Goal: Download file/media

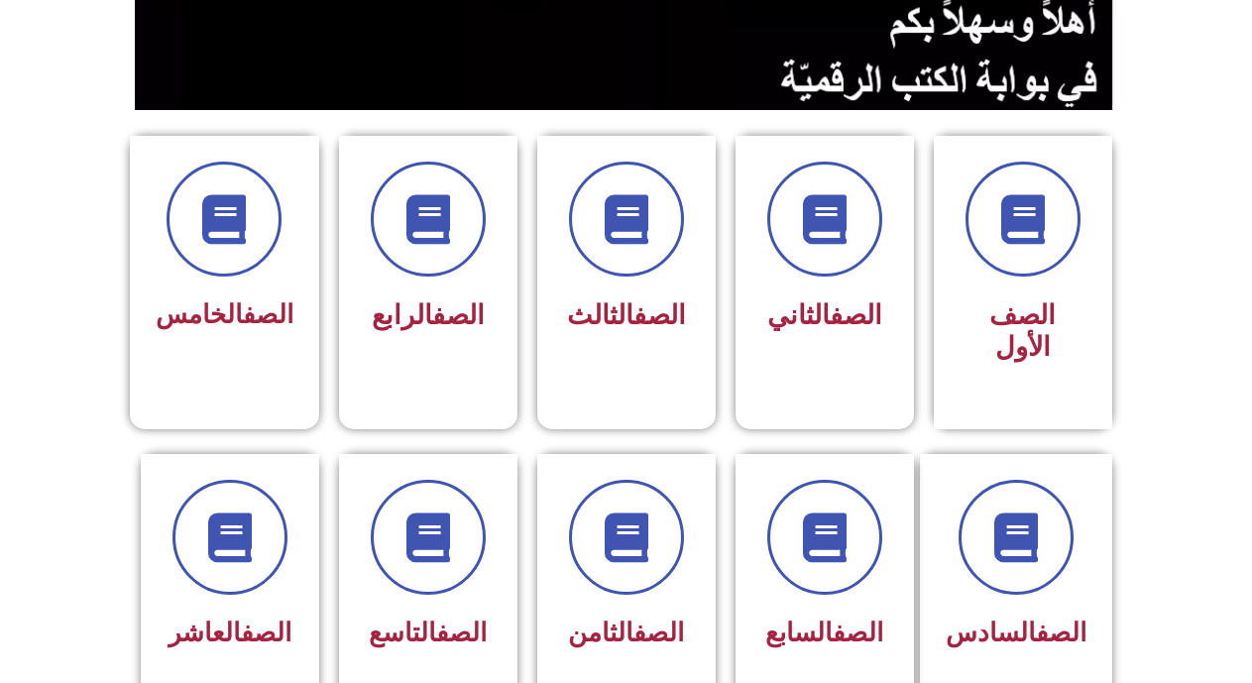
scroll to position [458, 0]
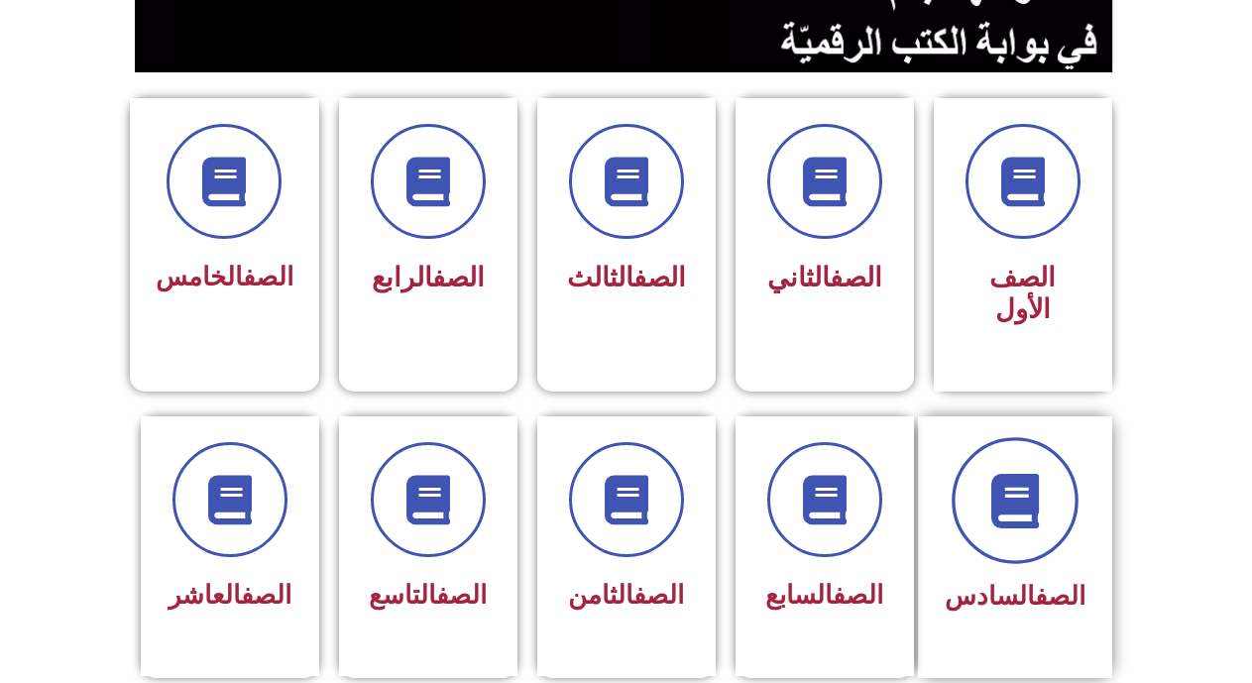
click at [1003, 437] on span at bounding box center [1014, 500] width 127 height 127
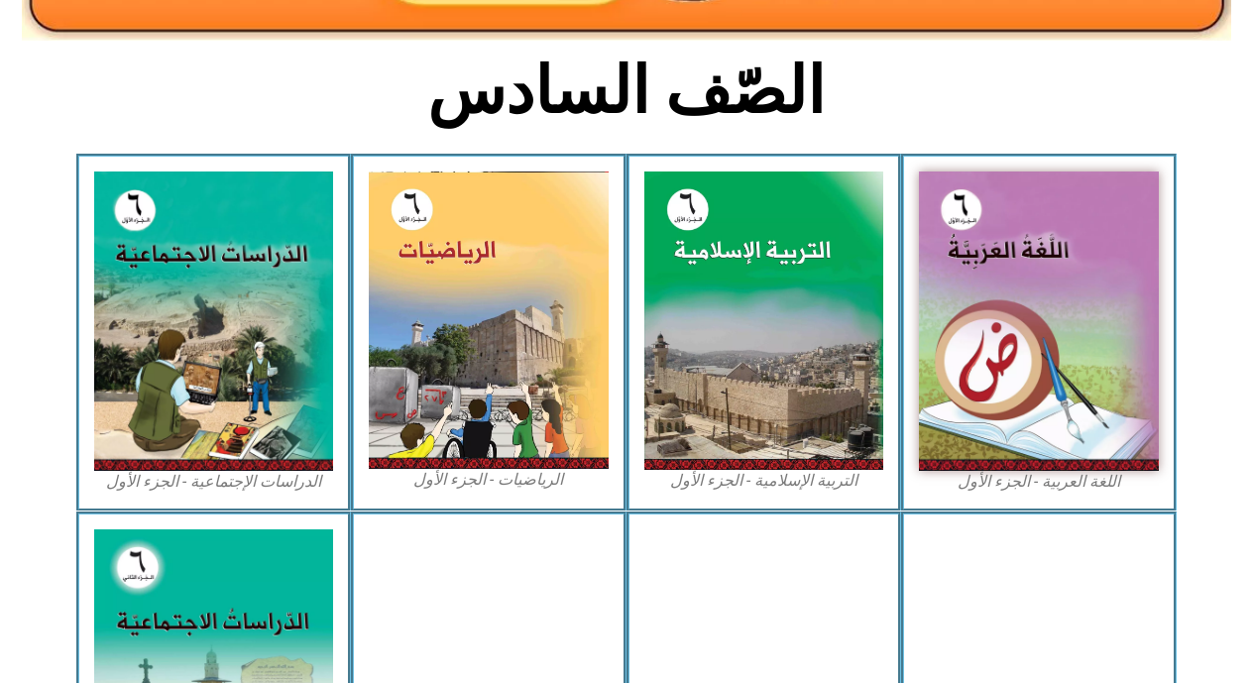
scroll to position [466, 0]
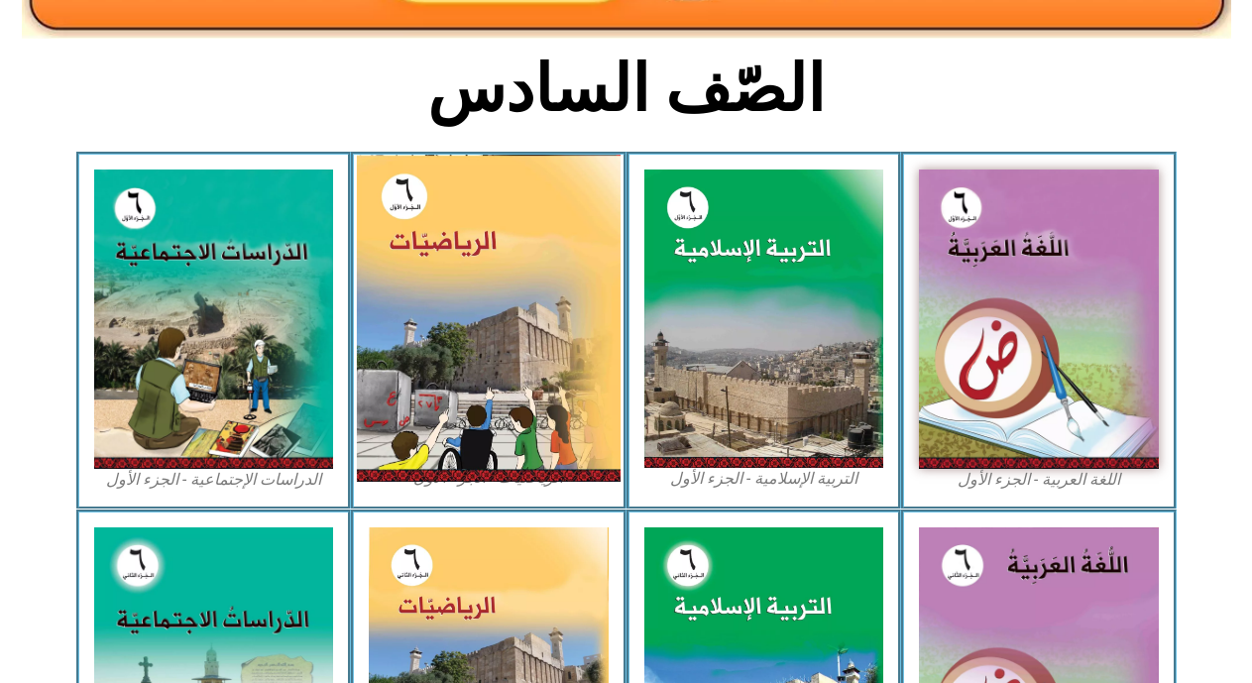
click at [420, 296] on img at bounding box center [489, 318] width 264 height 327
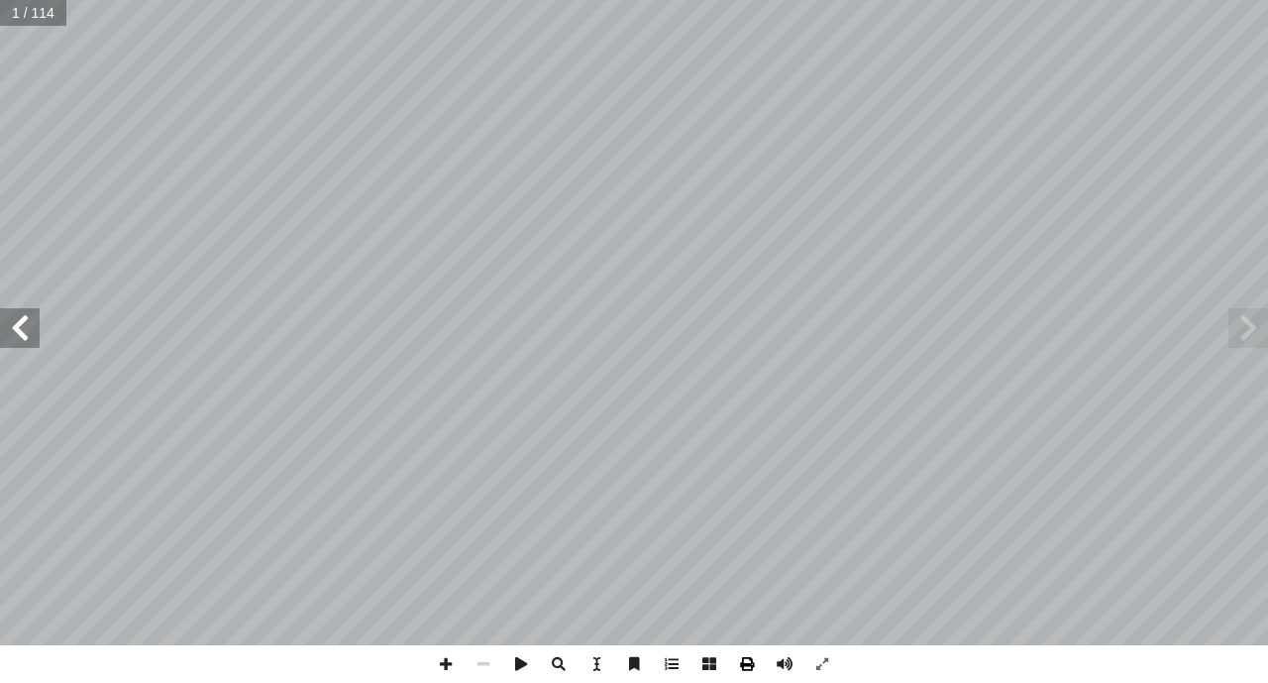
click at [745, 667] on span at bounding box center [747, 664] width 38 height 38
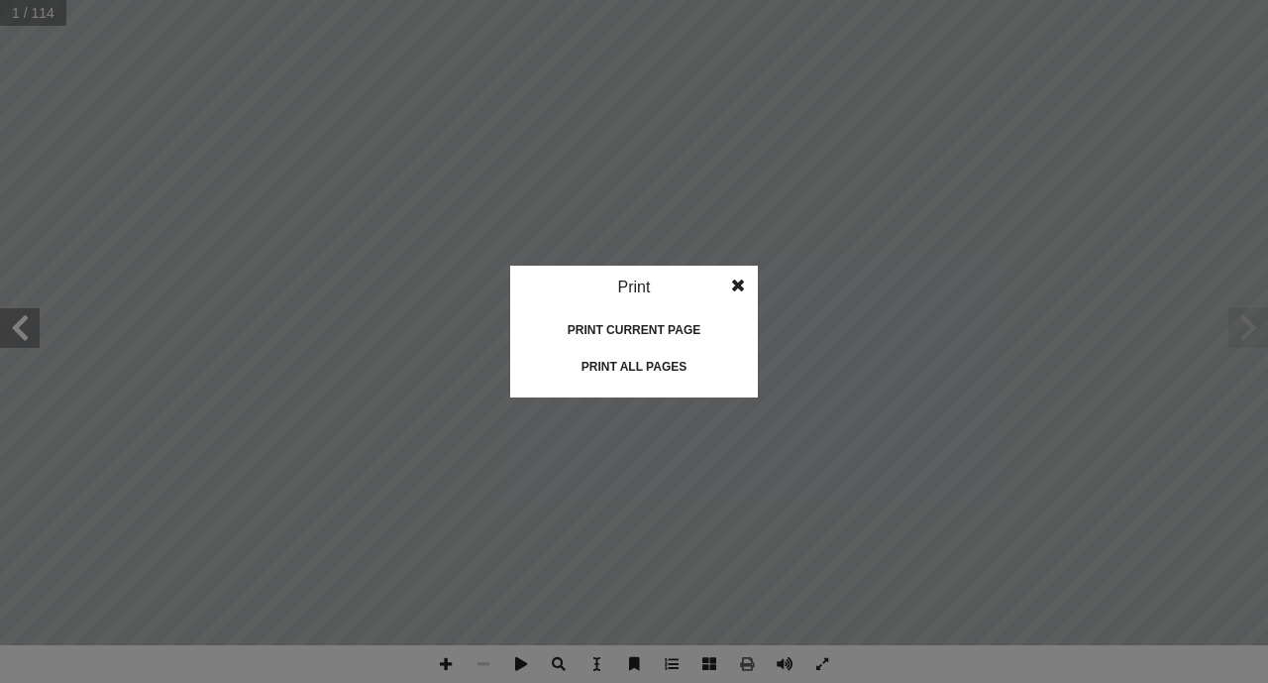
click at [598, 362] on div "Print all pages" at bounding box center [634, 367] width 198 height 32
